Goal: Information Seeking & Learning: Find specific page/section

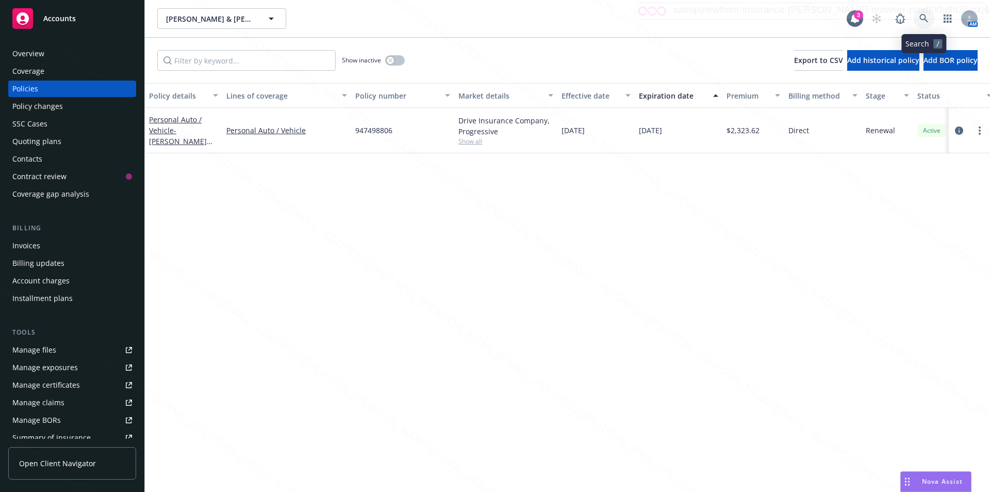
click at [922, 15] on icon at bounding box center [924, 18] width 9 height 9
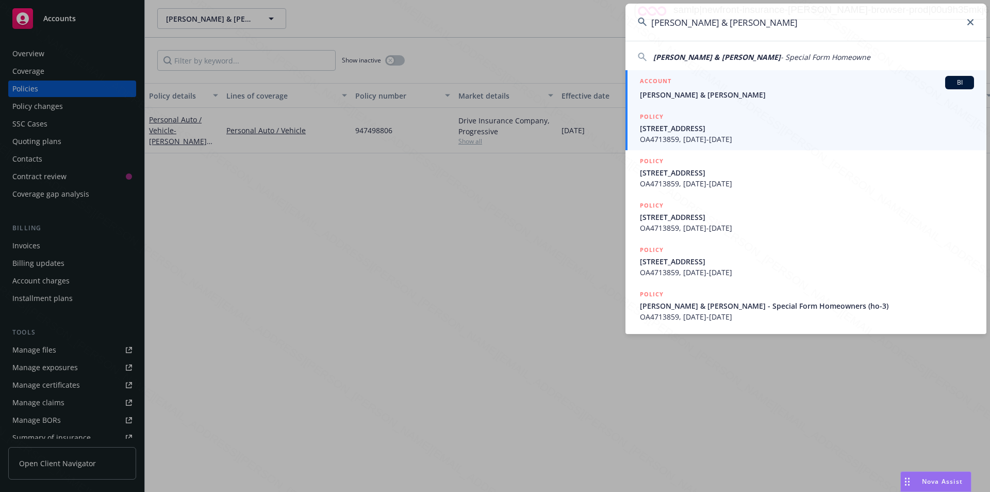
type input "[PERSON_NAME] & [PERSON_NAME]"
click at [685, 98] on span "[PERSON_NAME] & [PERSON_NAME]" at bounding box center [807, 94] width 334 height 11
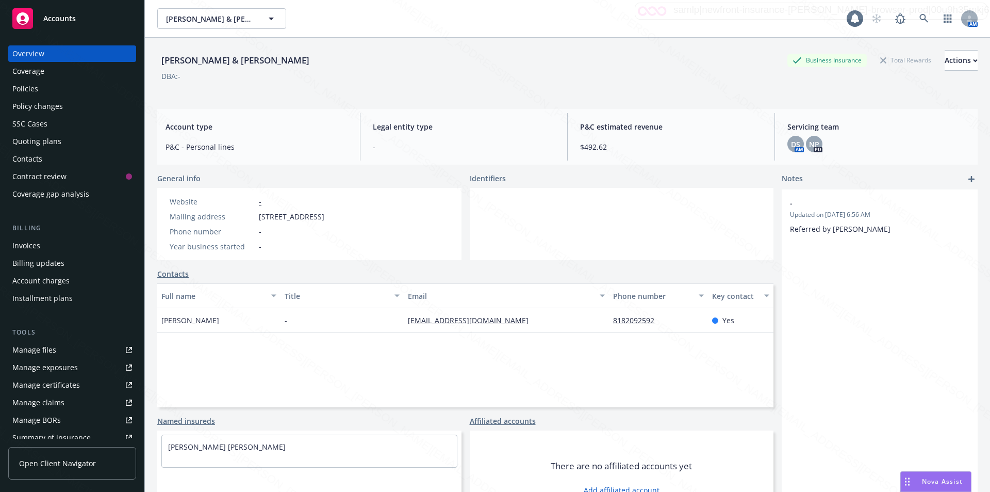
click at [7, 87] on div "Overview Coverage Policies Policy changes SSC Cases Quoting plans Contacts Cont…" at bounding box center [72, 262] width 144 height 459
click at [16, 90] on div "Policies" at bounding box center [25, 88] width 26 height 17
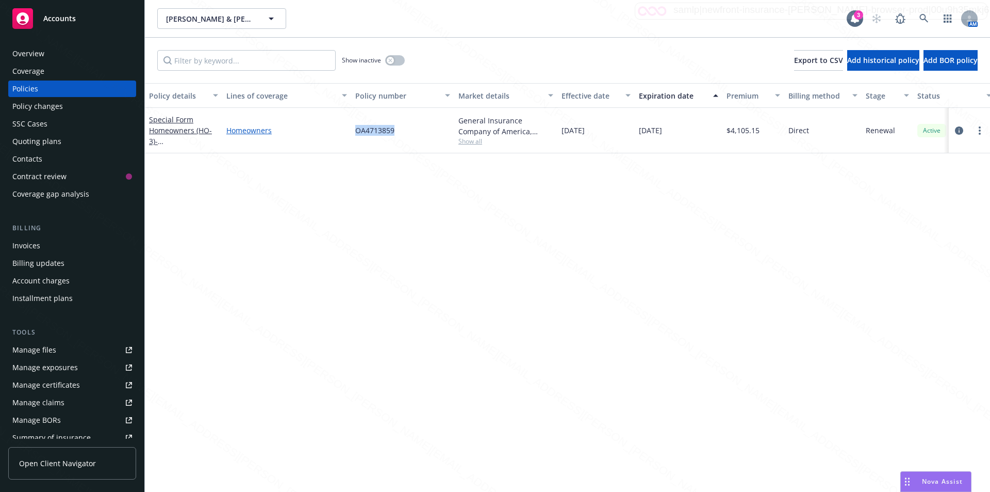
drag, startPoint x: 412, startPoint y: 139, endPoint x: 325, endPoint y: 129, distance: 87.2
click at [325, 129] on div "Special Form Homeowners (HO-3) - [STREET_ADDRESS] Homeowners OA4713859 General …" at bounding box center [643, 130] width 996 height 45
click at [300, 193] on div "Policy details Lines of coverage Policy number Market details Effective date Ex…" at bounding box center [568, 287] width 846 height 409
click at [923, 14] on icon at bounding box center [924, 18] width 9 height 9
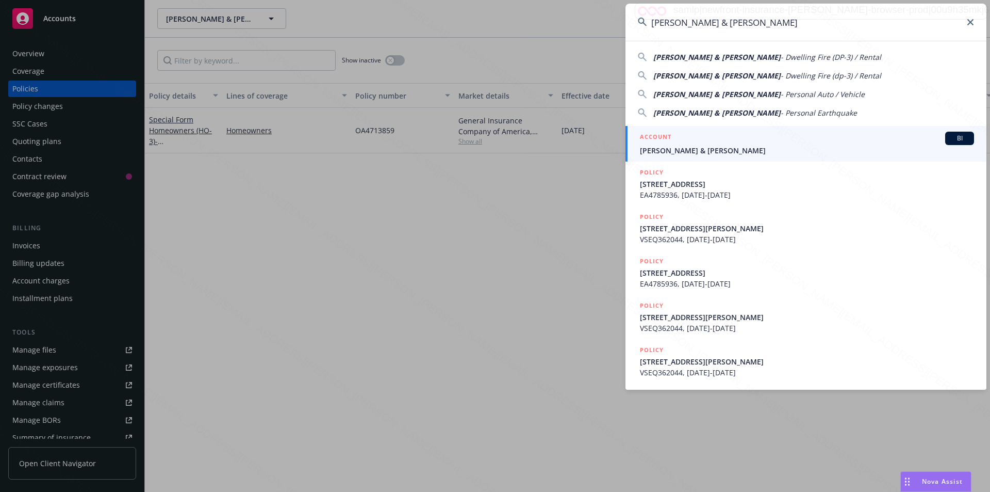
type input "[PERSON_NAME] & [PERSON_NAME]"
click at [702, 150] on span "[PERSON_NAME] & [PERSON_NAME]" at bounding box center [807, 150] width 334 height 11
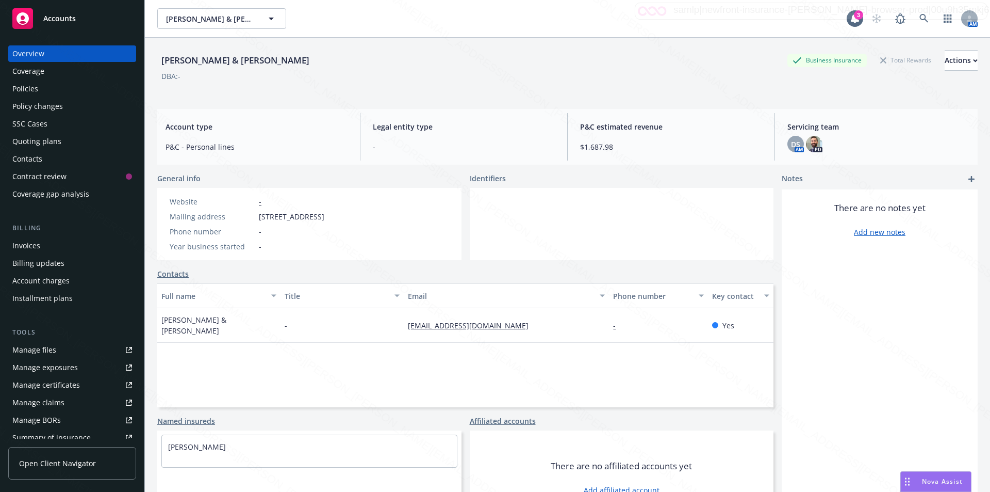
click at [39, 87] on div "Policies" at bounding box center [72, 88] width 120 height 17
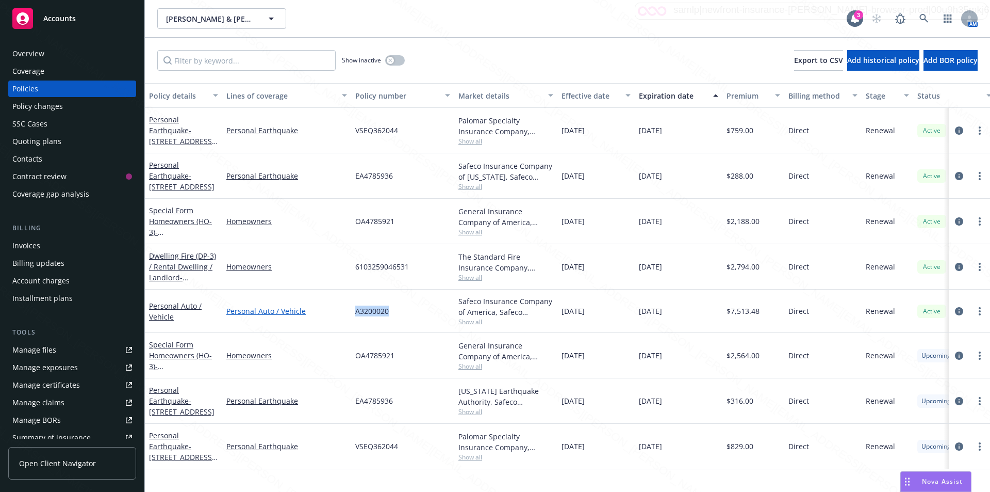
drag, startPoint x: 411, startPoint y: 306, endPoint x: 340, endPoint y: 311, distance: 71.3
click at [339, 311] on div "Personal Auto / Vehicle Personal Auto / Vehicle A3200020 Safeco Insurance Compa…" at bounding box center [643, 310] width 996 height 43
copy div "A3200020"
